Goal: Task Accomplishment & Management: Use online tool/utility

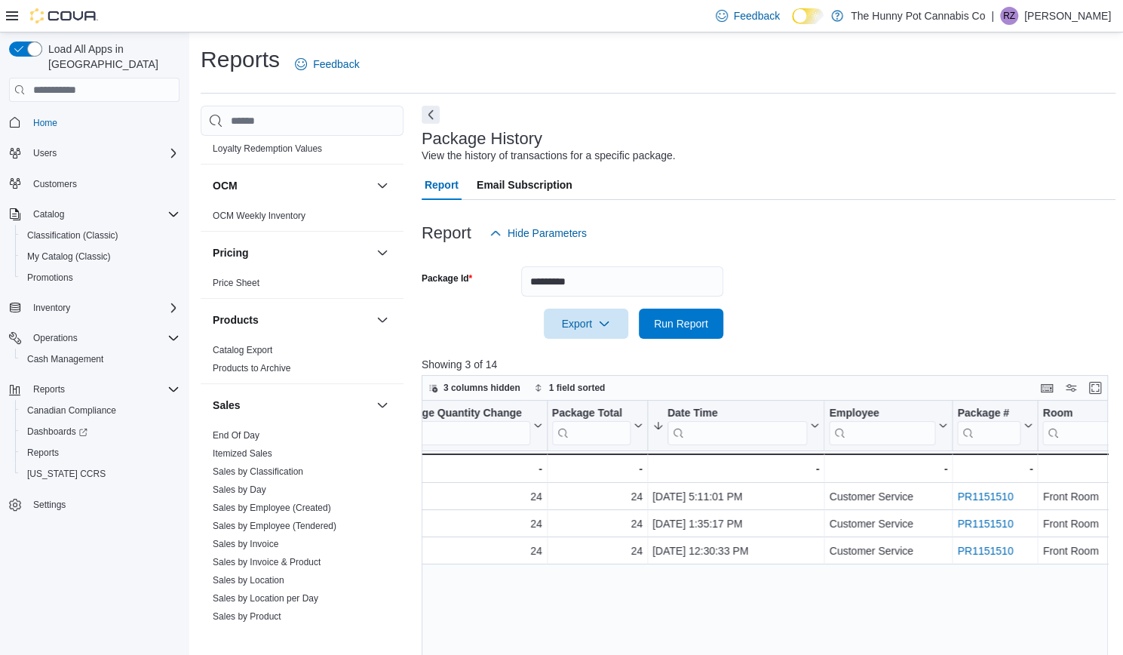
scroll to position [785, 0]
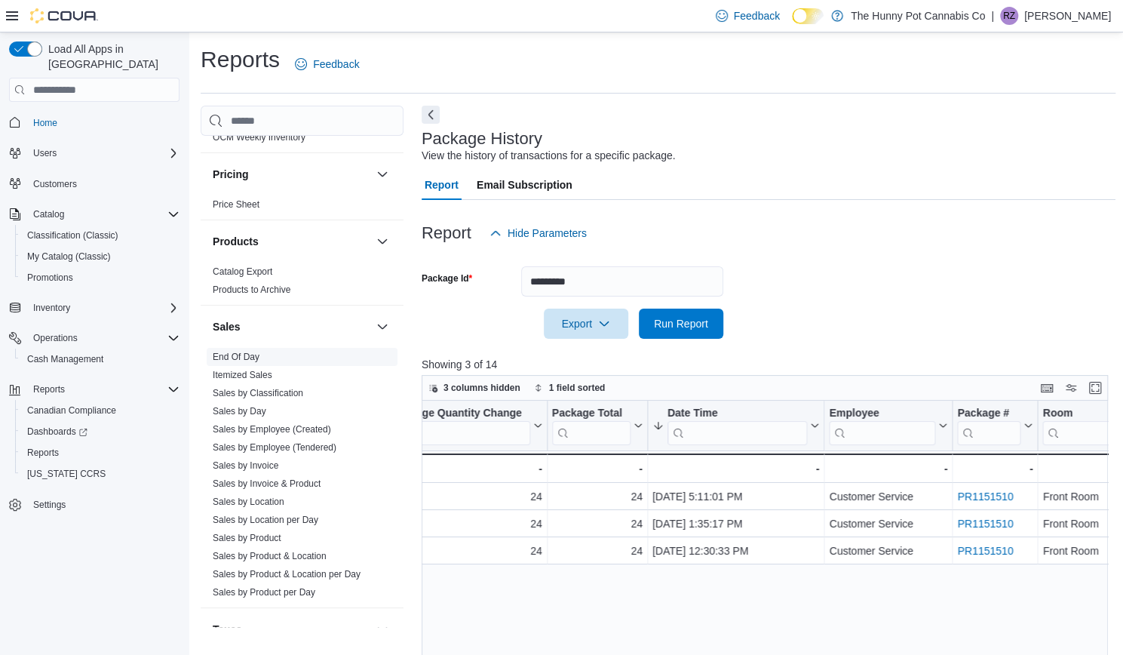
click at [241, 351] on link "End Of Day" at bounding box center [236, 356] width 47 height 11
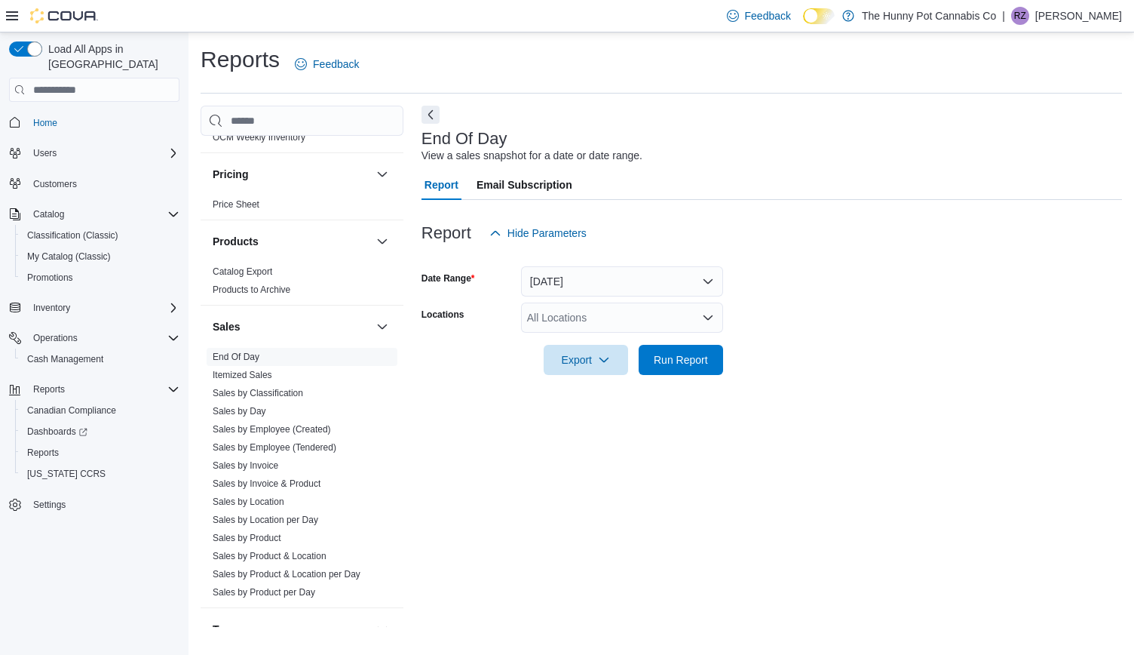
click at [590, 313] on div "All Locations" at bounding box center [622, 317] width 202 height 30
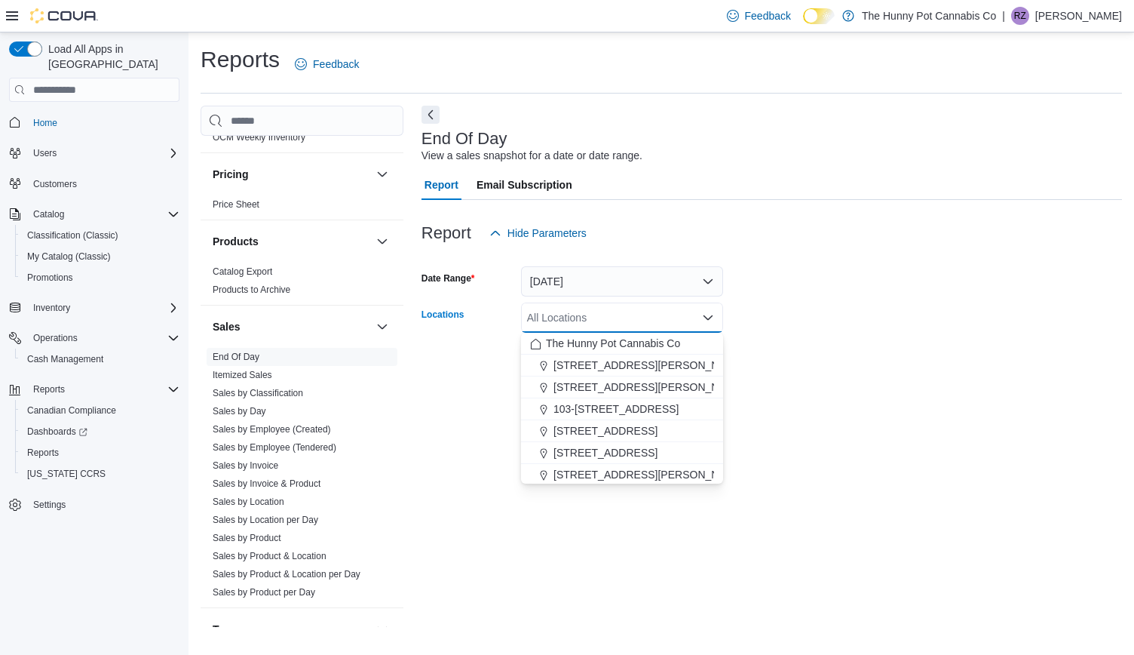
click at [753, 307] on form "Date Range [DATE] Locations All Locations Combo box. Selected. Combo box input.…" at bounding box center [772, 311] width 701 height 127
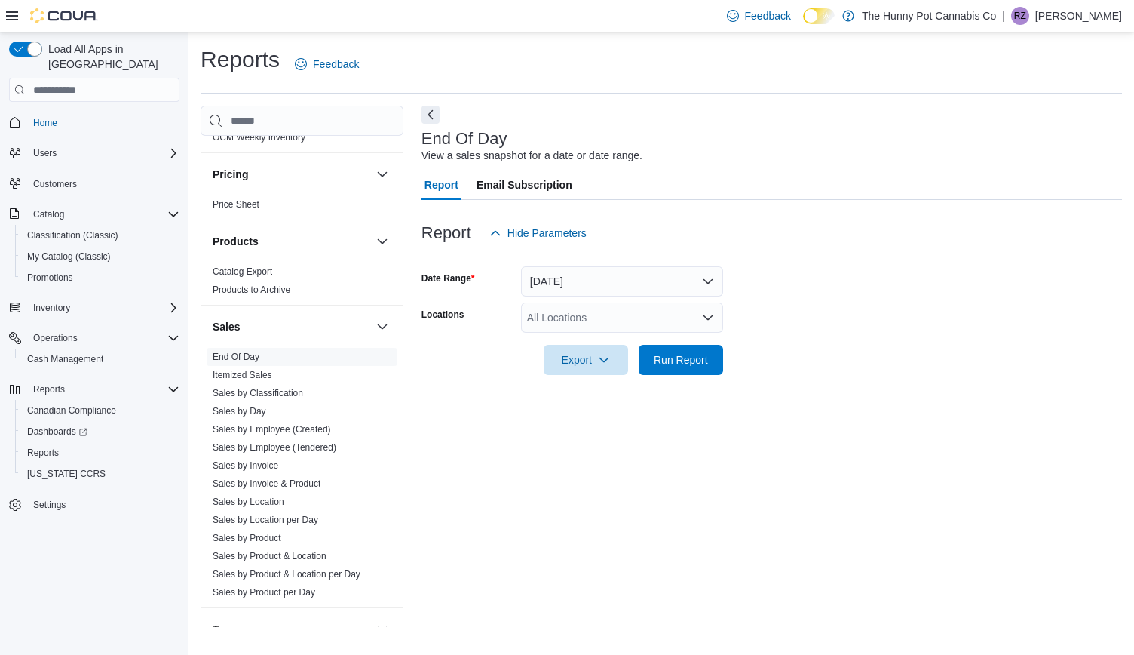
click at [639, 297] on form "Date Range [DATE] Locations All Locations Export Run Report" at bounding box center [772, 311] width 701 height 127
click at [634, 286] on button "[DATE]" at bounding box center [622, 281] width 202 height 30
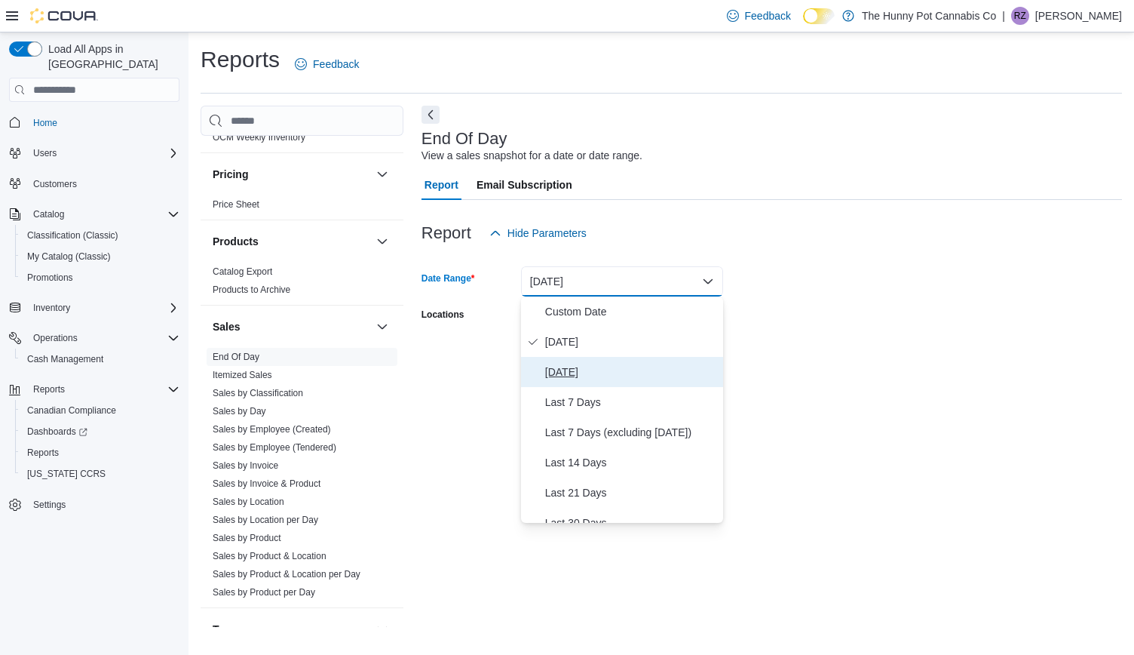
click at [590, 368] on span "[DATE]" at bounding box center [631, 372] width 172 height 18
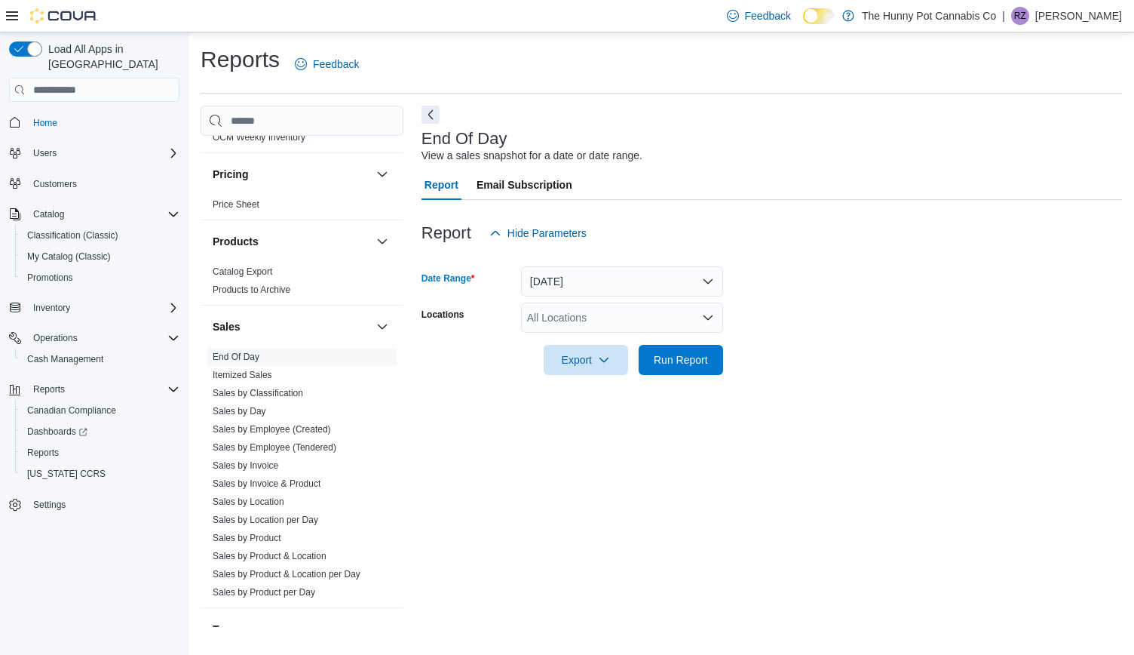
click at [810, 285] on form "Date Range [DATE] Locations All Locations Export Run Report" at bounding box center [772, 311] width 701 height 127
click at [693, 351] on span "Run Report" at bounding box center [681, 359] width 66 height 30
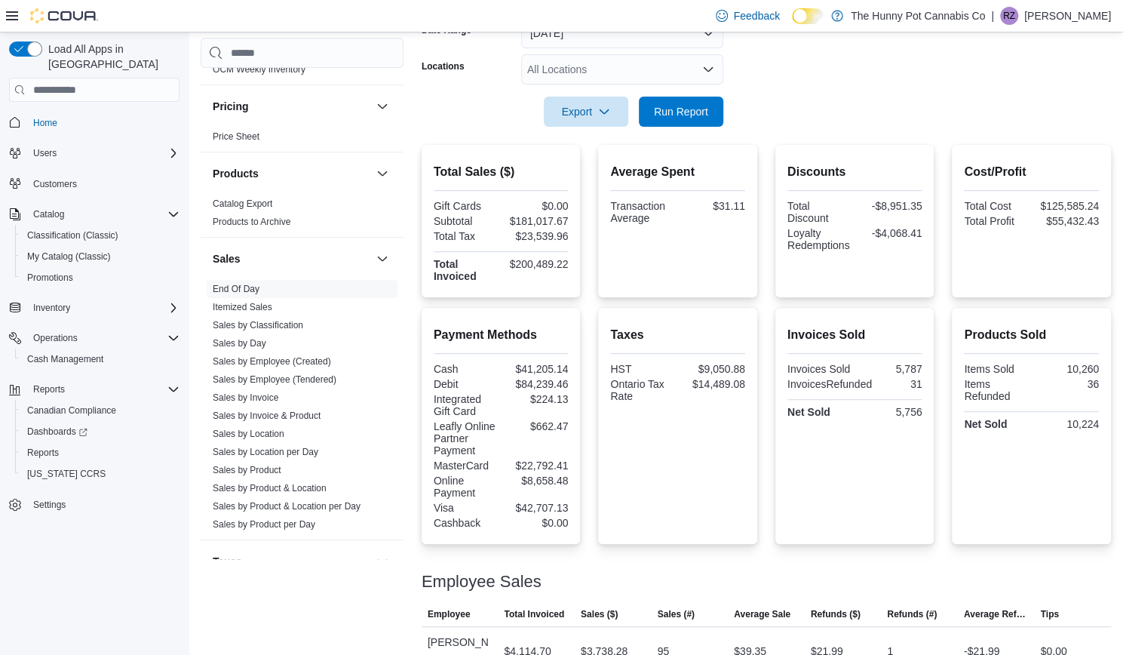
scroll to position [249, 0]
click at [757, 423] on div "Taxes HST $9,050.88 Ontario Tax Rate $14,489.08" at bounding box center [677, 425] width 159 height 236
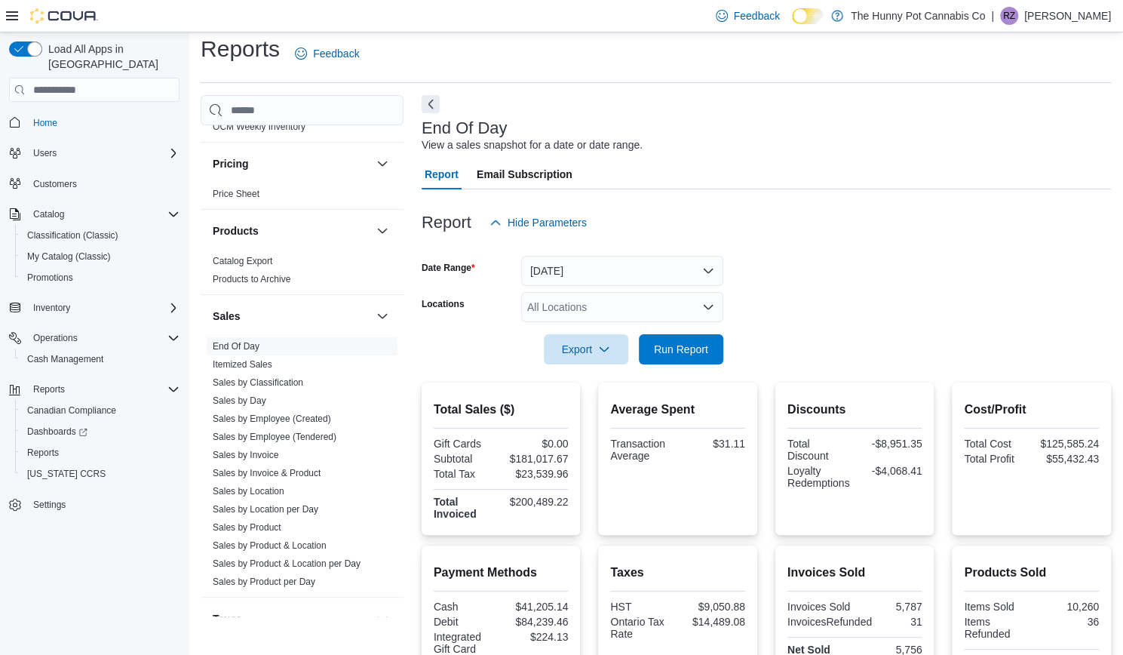
scroll to position [0, 0]
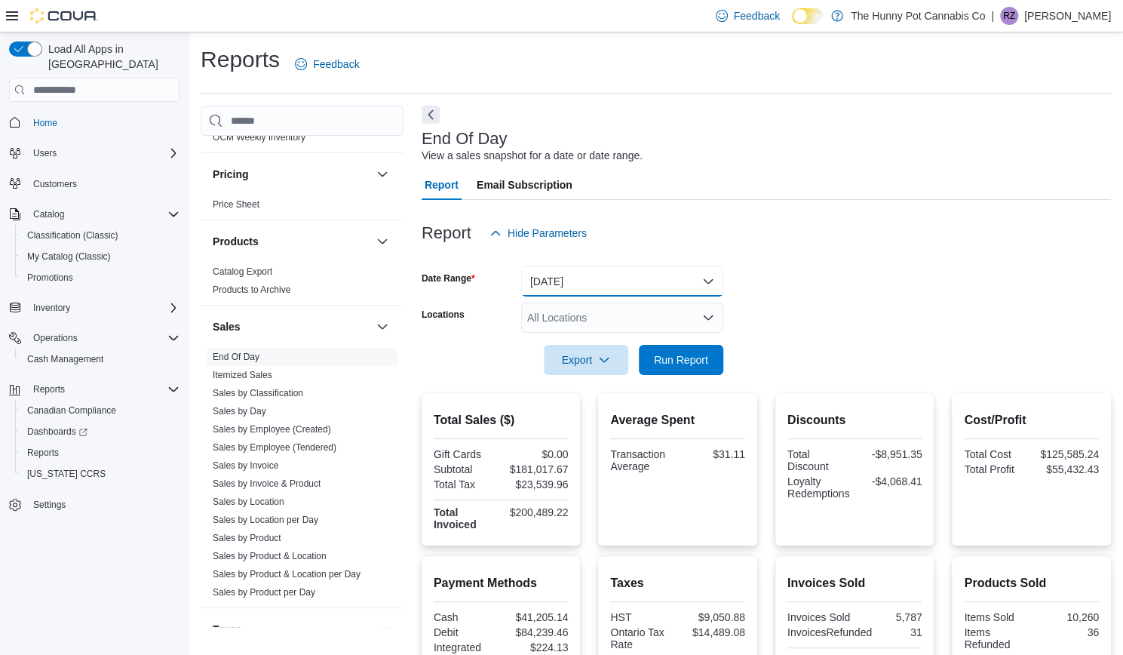
click at [575, 276] on button "[DATE]" at bounding box center [622, 281] width 202 height 30
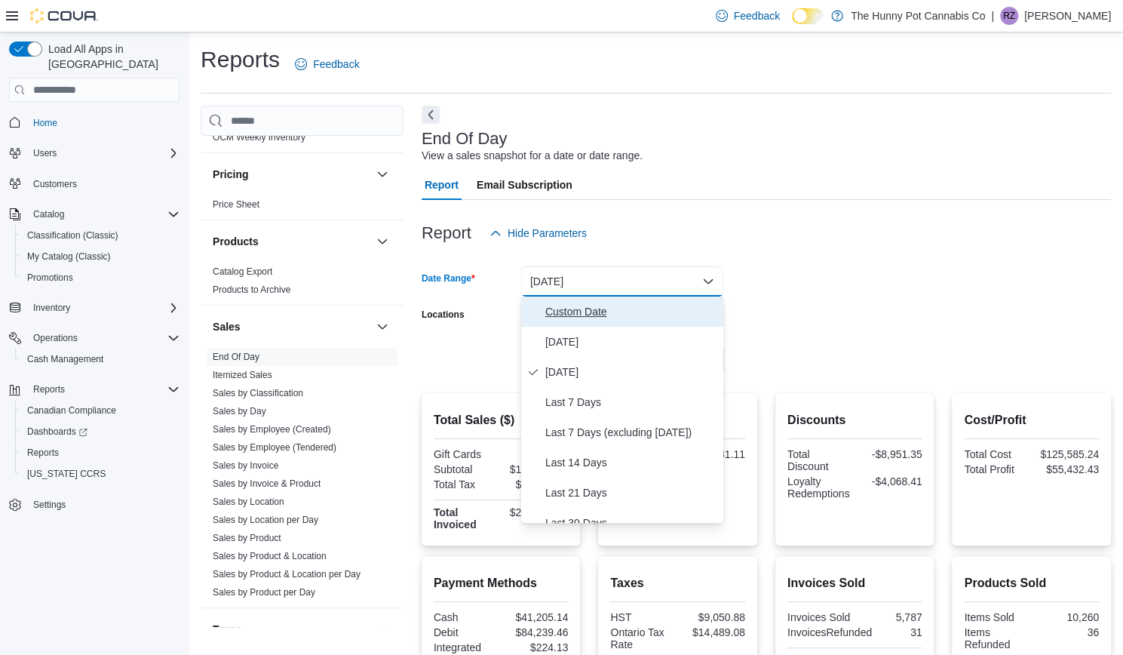
click at [590, 311] on span "Custom Date" at bounding box center [631, 311] width 172 height 18
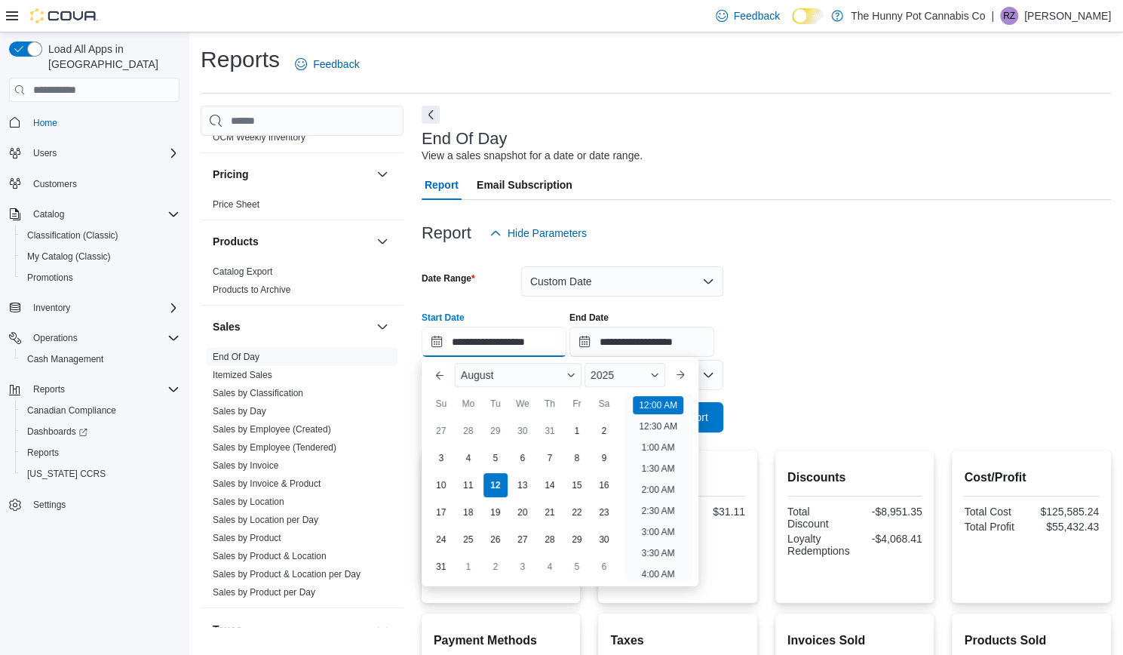
click at [529, 351] on input "**********" at bounding box center [494, 342] width 145 height 30
click at [443, 483] on div "10" at bounding box center [441, 485] width 26 height 26
type input "**********"
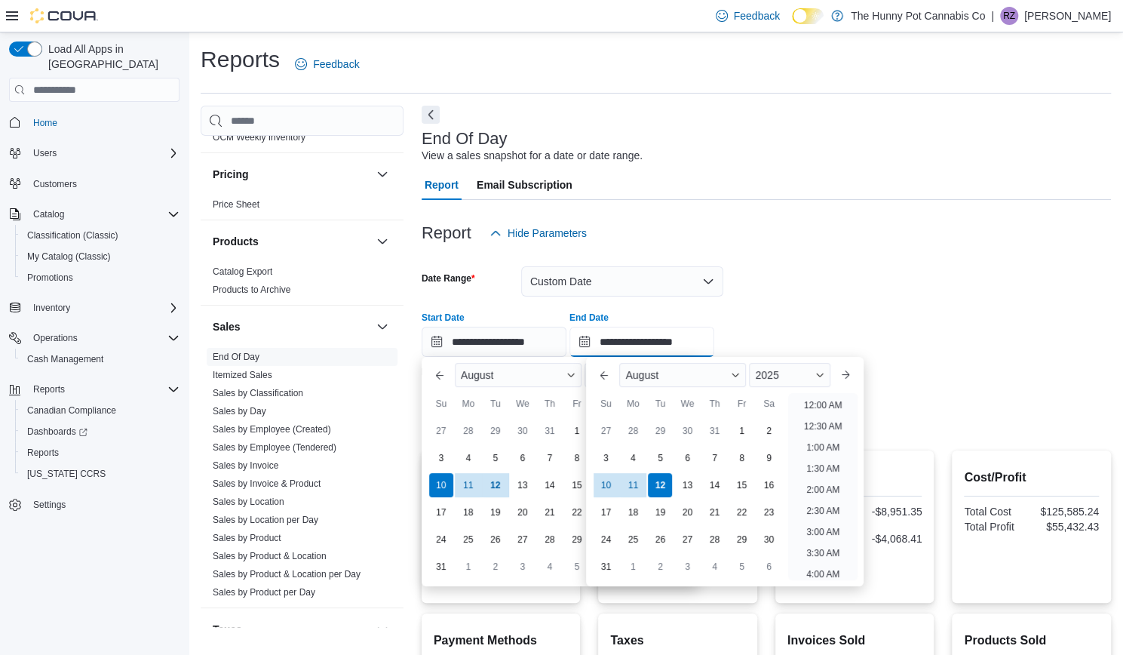
click at [633, 351] on input "**********" at bounding box center [641, 342] width 145 height 30
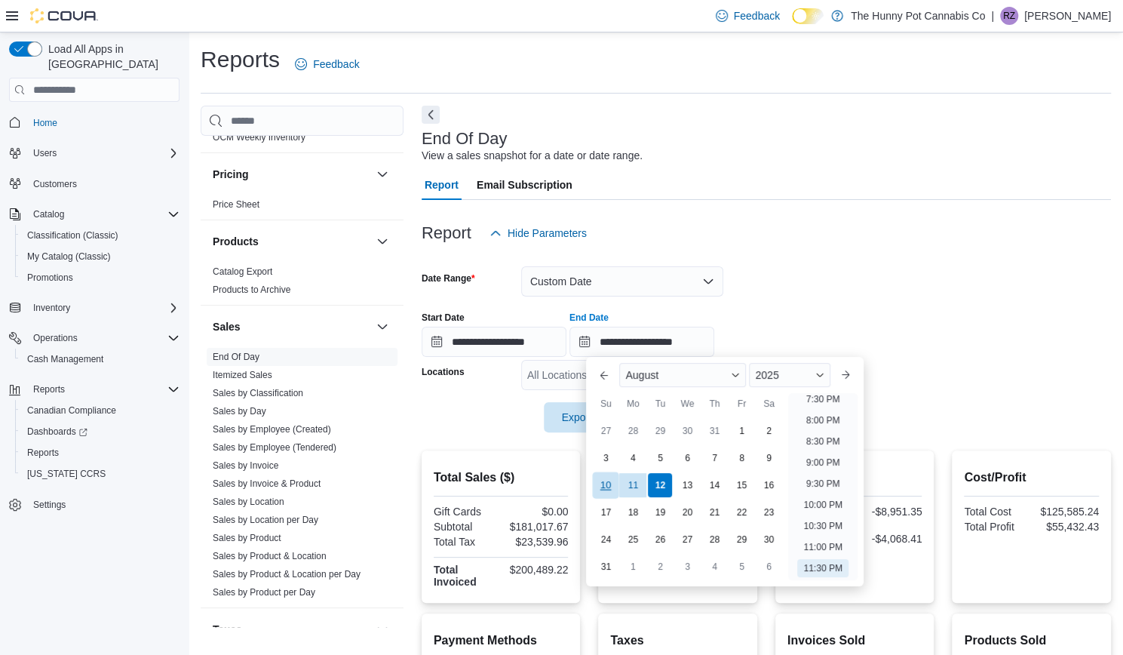
click at [603, 488] on div "10" at bounding box center [606, 485] width 26 height 26
type input "**********"
click at [836, 282] on form "**********" at bounding box center [766, 340] width 689 height 184
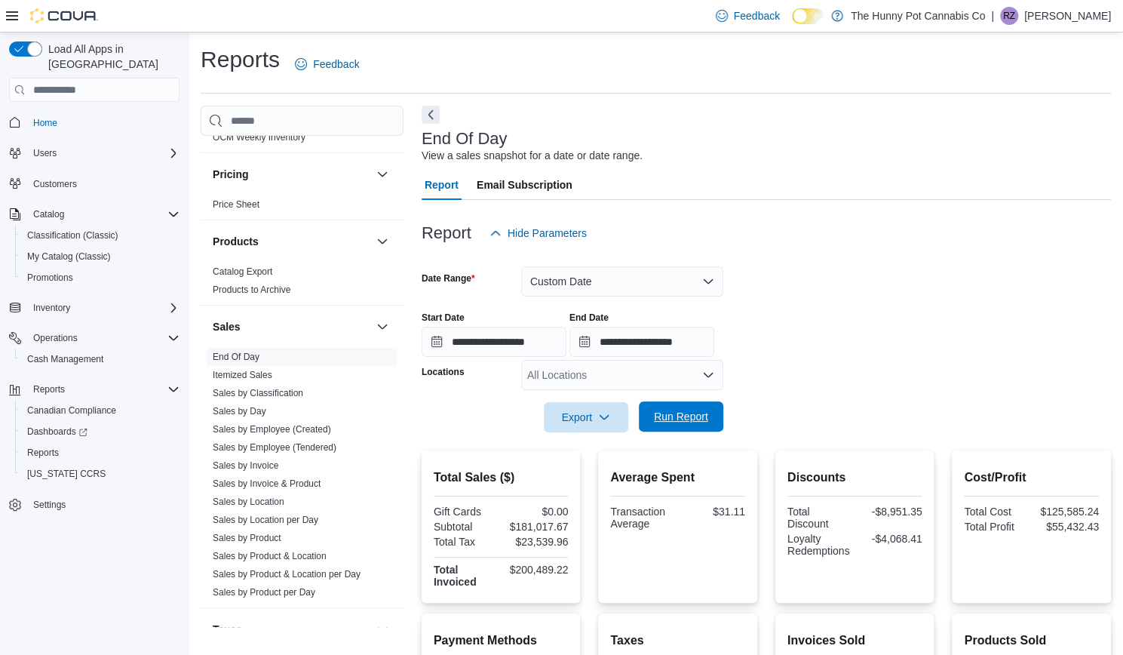
click at [697, 416] on span "Run Report" at bounding box center [681, 416] width 54 height 15
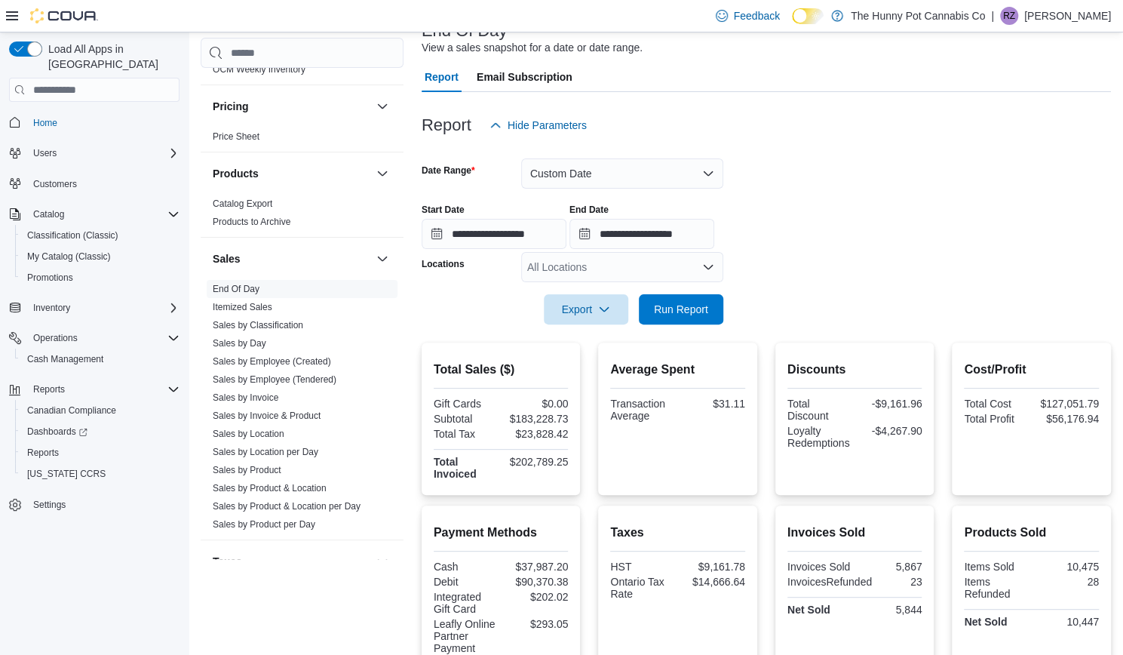
scroll to position [106, 0]
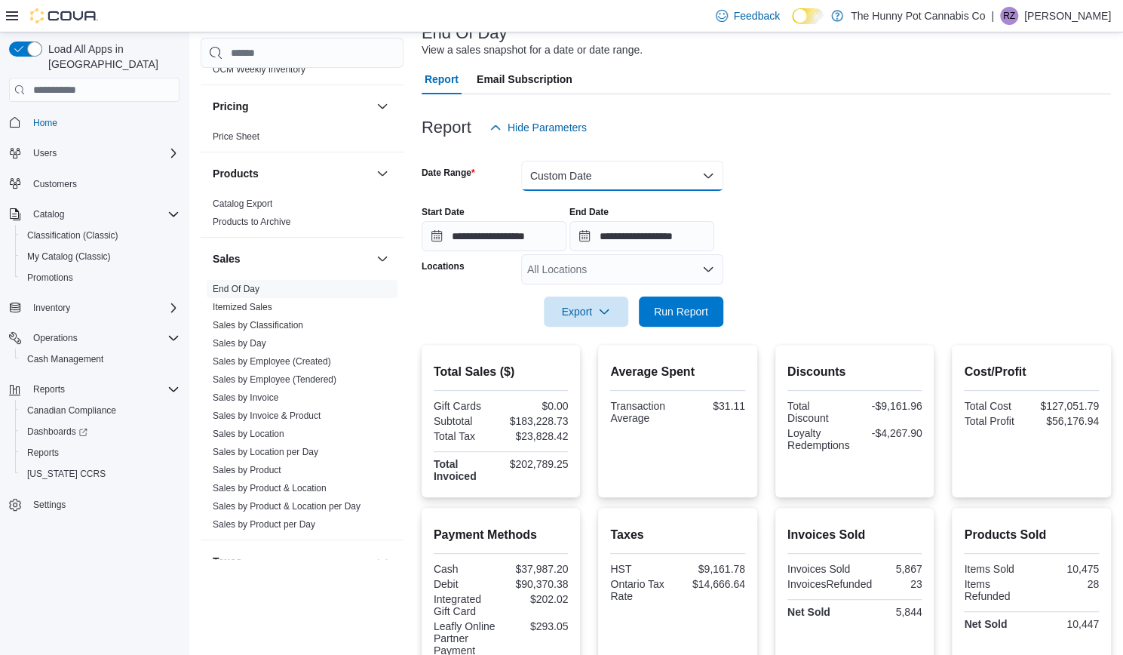
click at [652, 168] on button "Custom Date" at bounding box center [622, 176] width 202 height 30
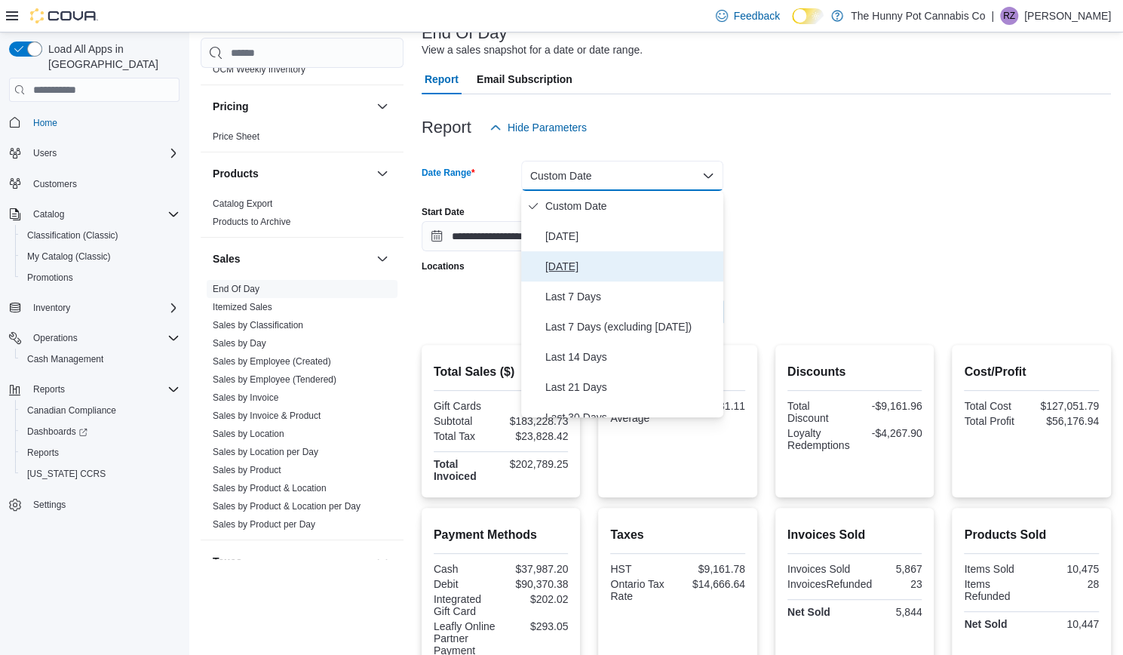
click at [604, 269] on span "[DATE]" at bounding box center [631, 266] width 172 height 18
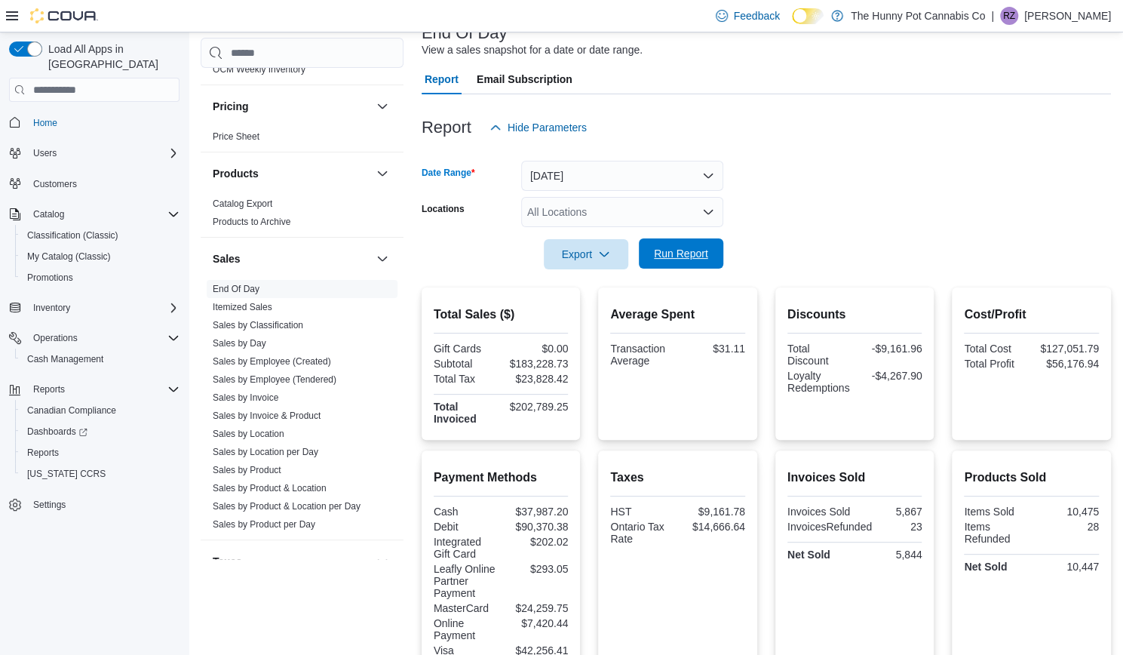
click at [697, 251] on span "Run Report" at bounding box center [681, 253] width 54 height 15
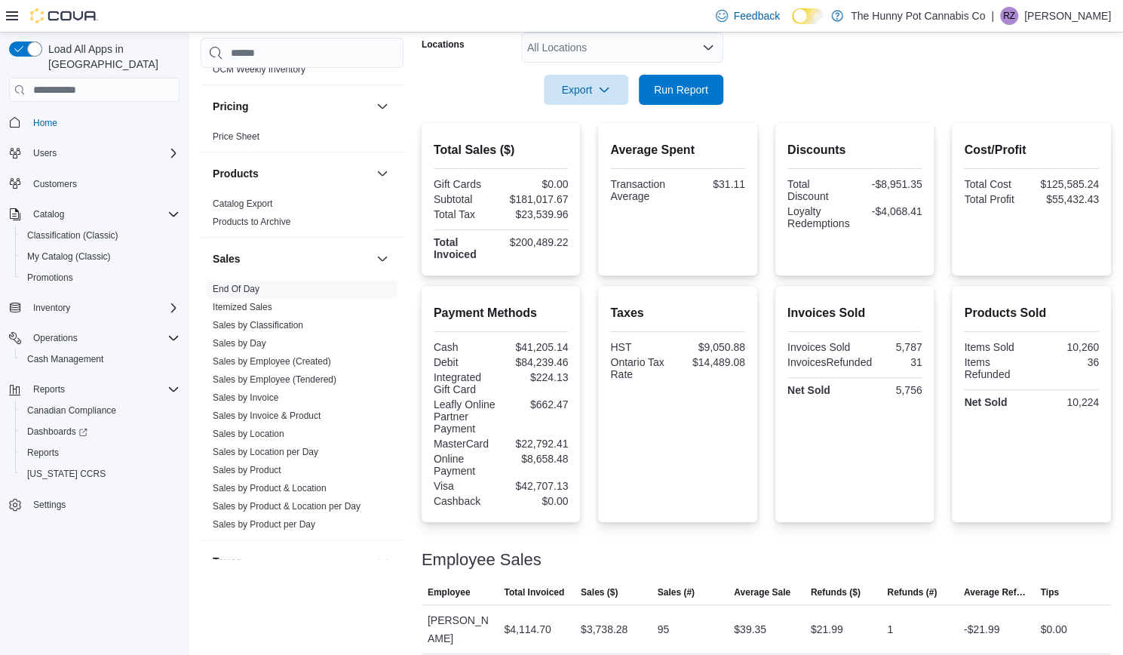
scroll to position [271, 0]
